Goal: Information Seeking & Learning: Get advice/opinions

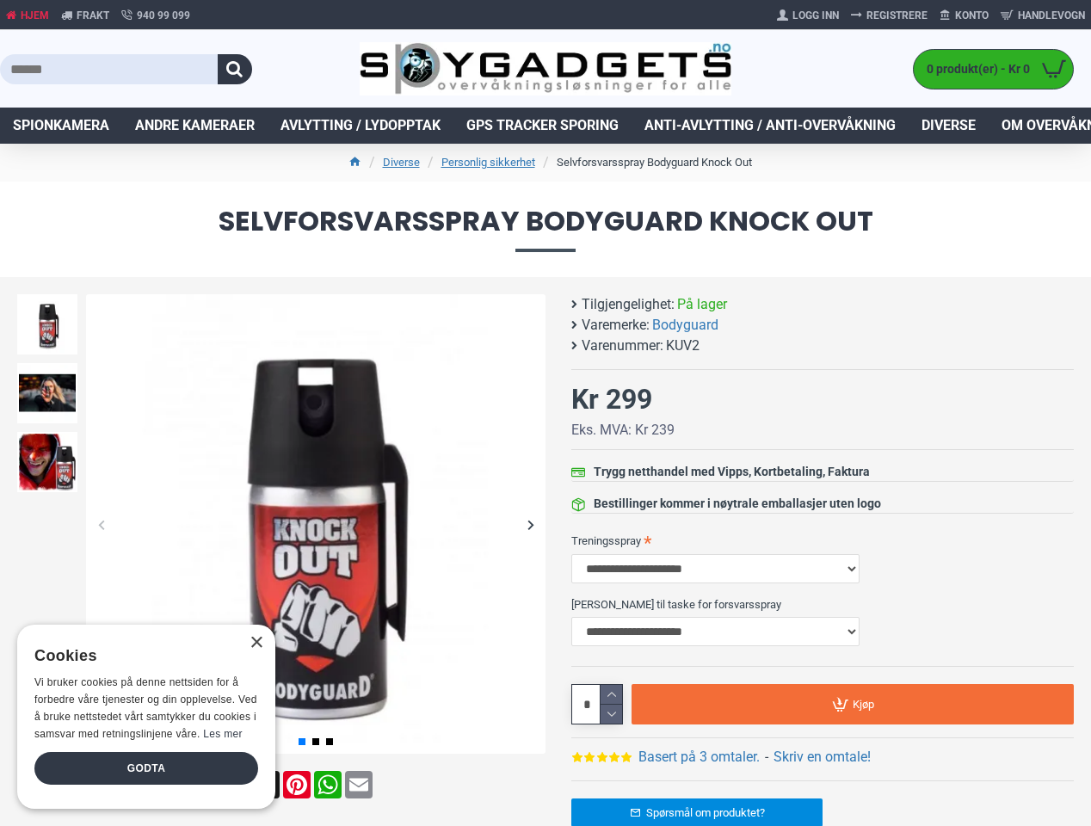
click at [235, 69] on button "button" at bounding box center [235, 69] width 34 height 30
click at [101, 524] on div "Previous slide" at bounding box center [101, 524] width 30 height 30
click at [530, 524] on div "Next slide" at bounding box center [530, 524] width 30 height 30
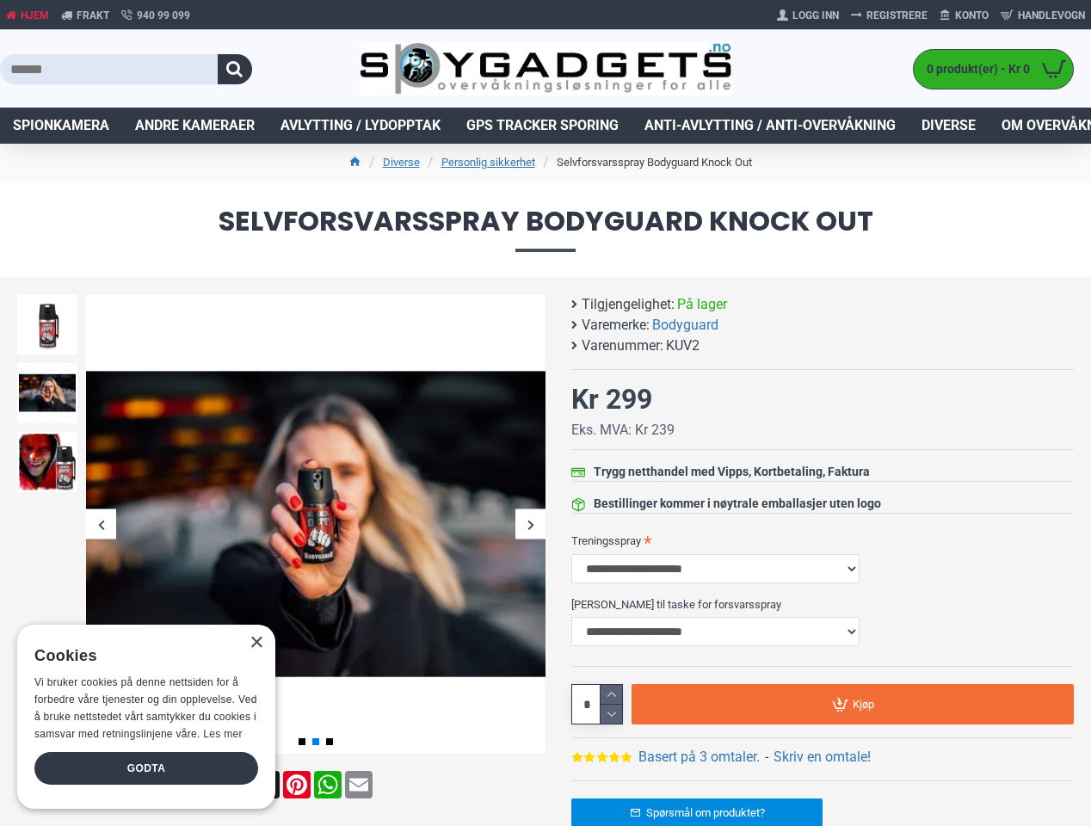
click at [47, 298] on div "Previous slide" at bounding box center [47, 298] width 69 height 17
click at [698, 757] on link "Basert på 3 omtaler." at bounding box center [698, 757] width 121 height 21
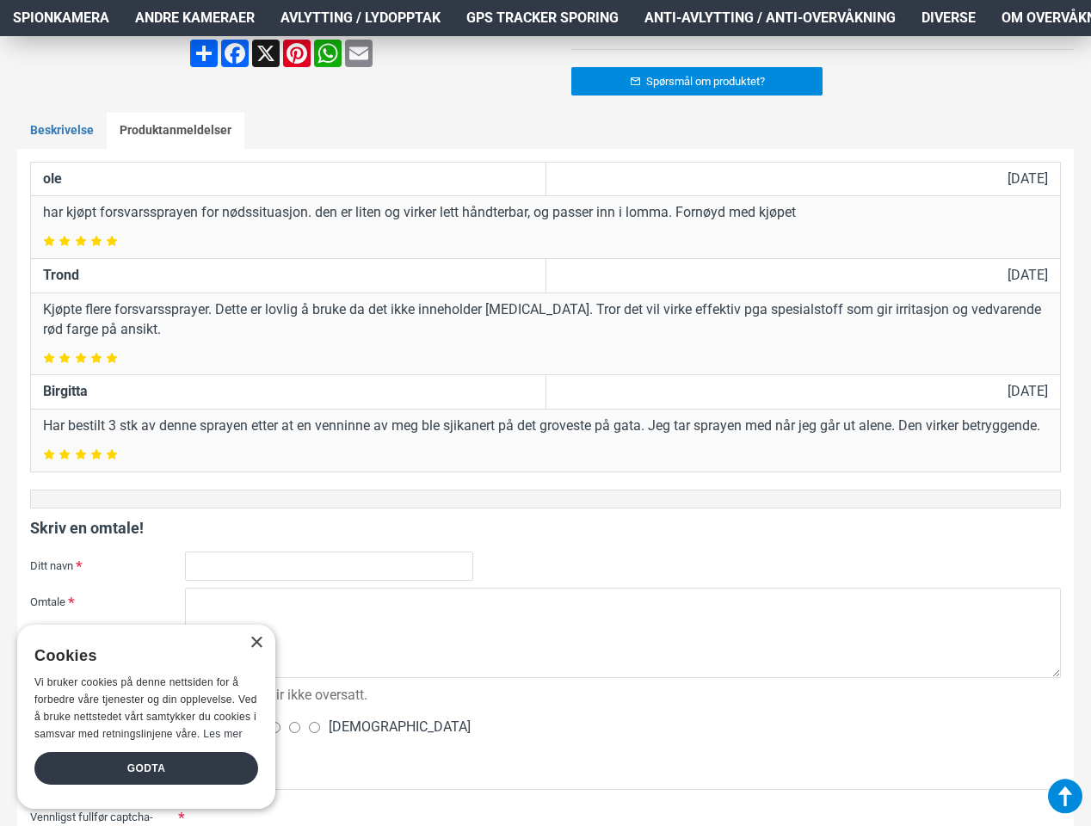
click at [611, 714] on div "Dårlig [DEMOGRAPHIC_DATA]" at bounding box center [623, 727] width 876 height 30
click at [852, 704] on div "Husk: HTML blir ikke oversatt." at bounding box center [623, 647] width 876 height 118
click at [255, 643] on div "×" at bounding box center [255, 643] width 13 height 13
